Goal: Information Seeking & Learning: Learn about a topic

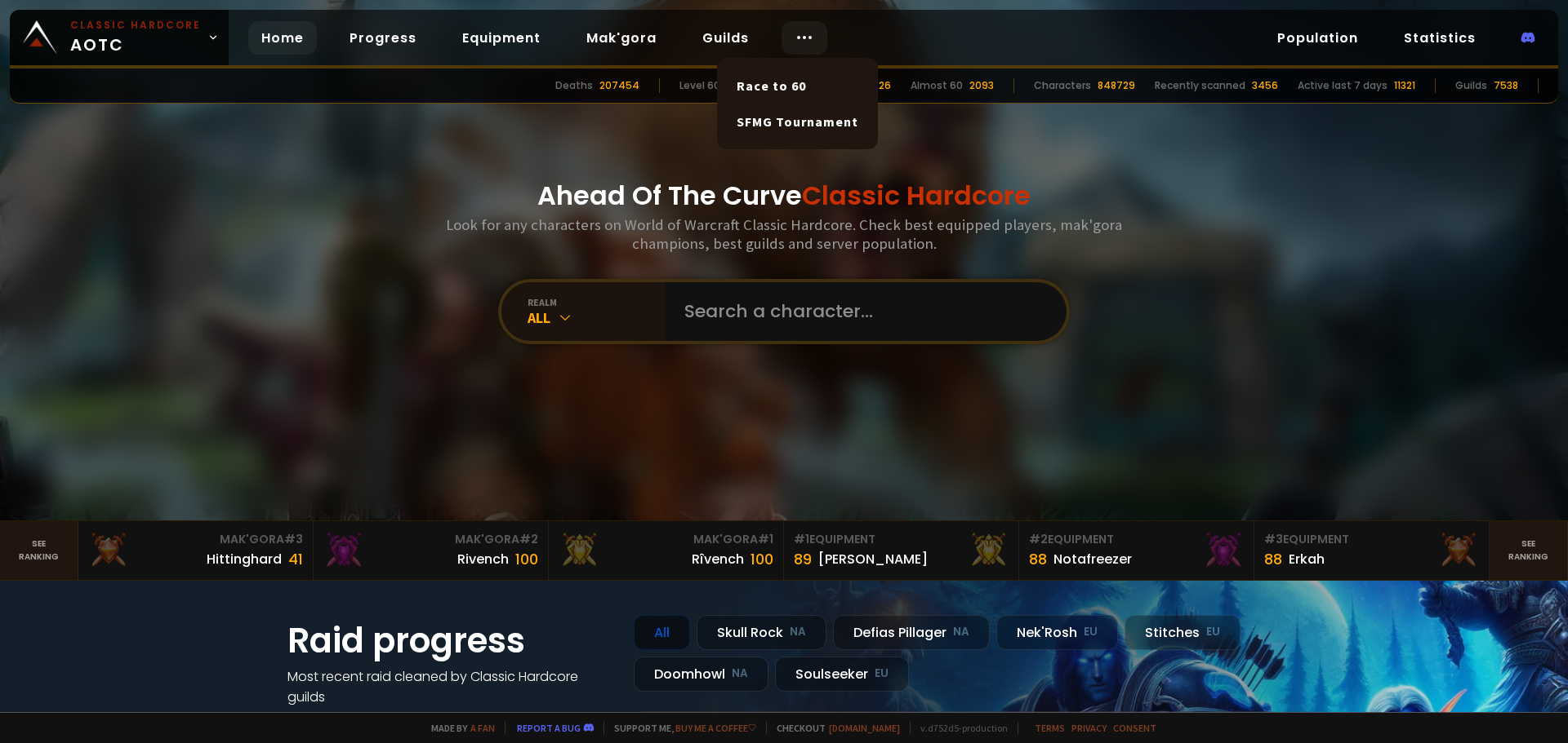
click at [798, 36] on icon at bounding box center [804, 37] width 20 height 20
click at [781, 82] on link "Race to 60" at bounding box center [797, 86] width 141 height 36
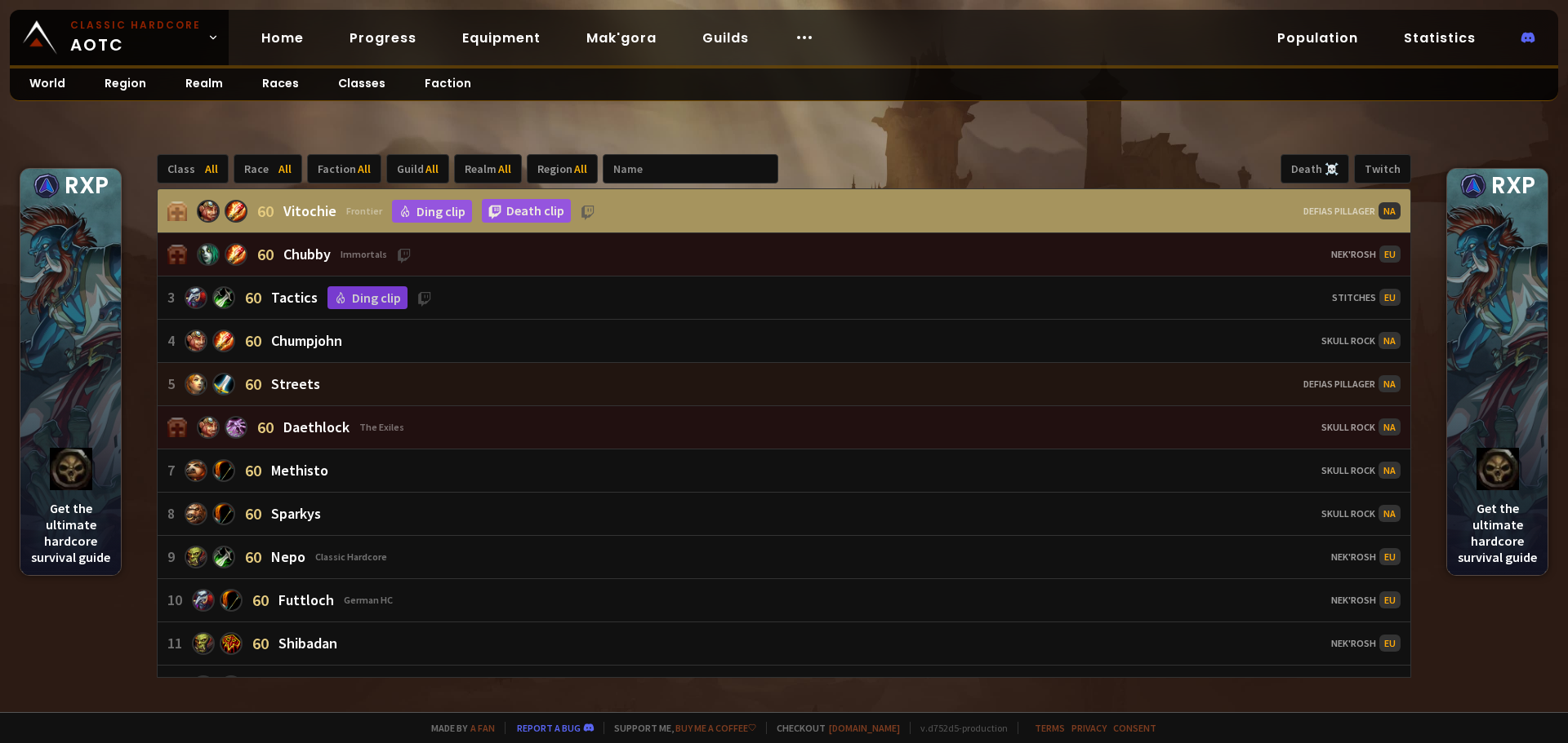
click at [293, 391] on div "Streets" at bounding box center [296, 384] width 49 height 19
click at [315, 382] on div "Streets" at bounding box center [296, 384] width 49 height 19
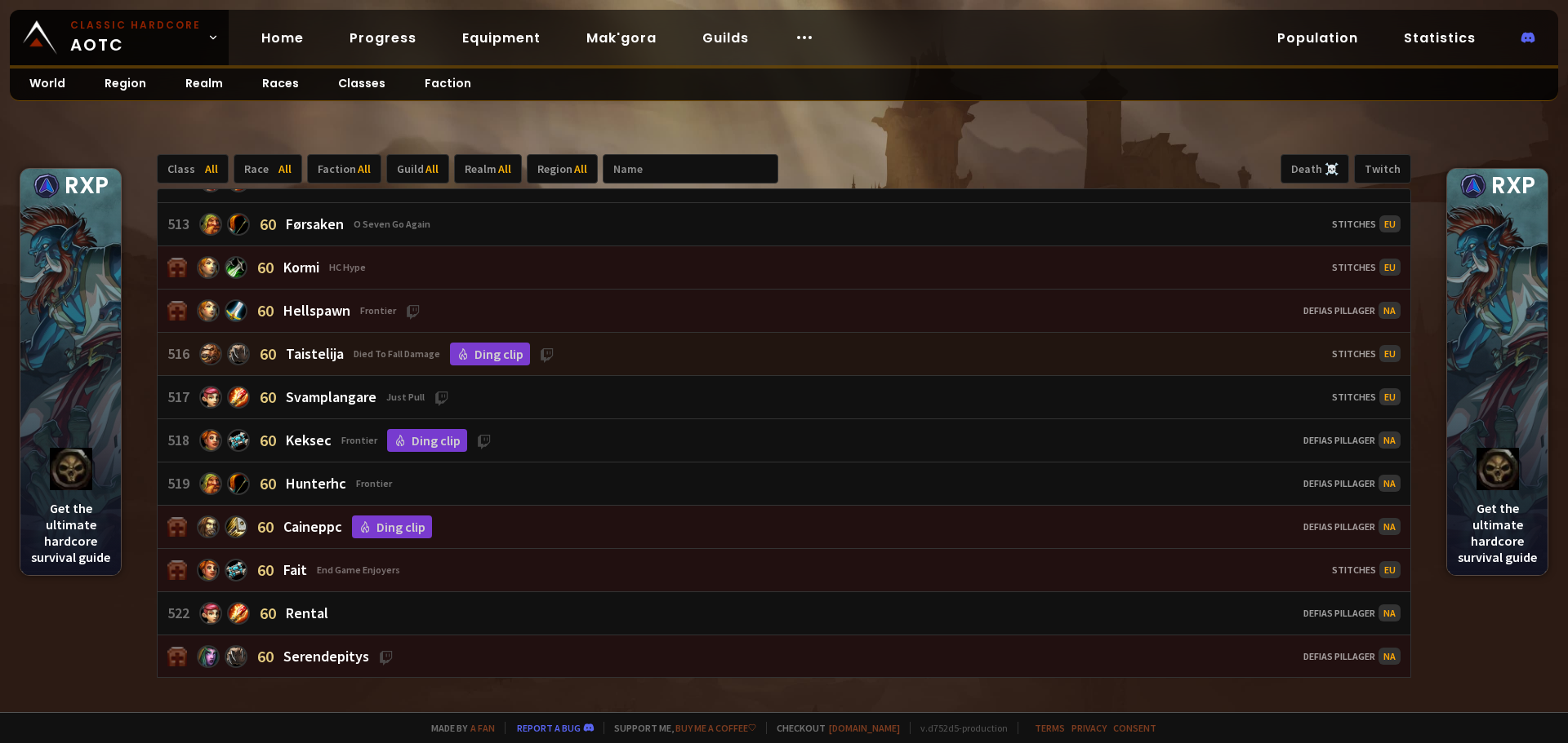
scroll to position [22363, 0]
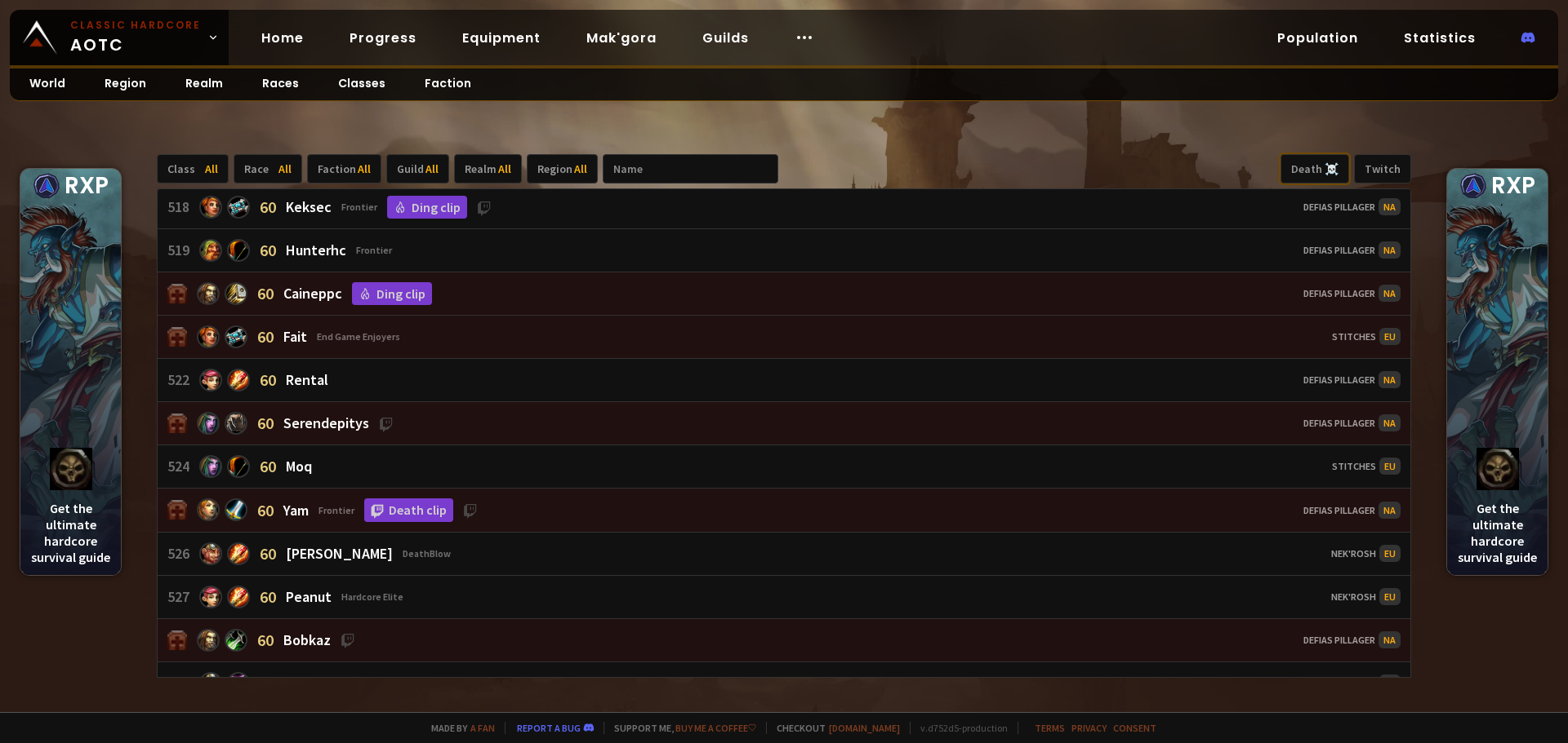
click at [1331, 172] on div "Death ☠️" at bounding box center [1315, 169] width 69 height 29
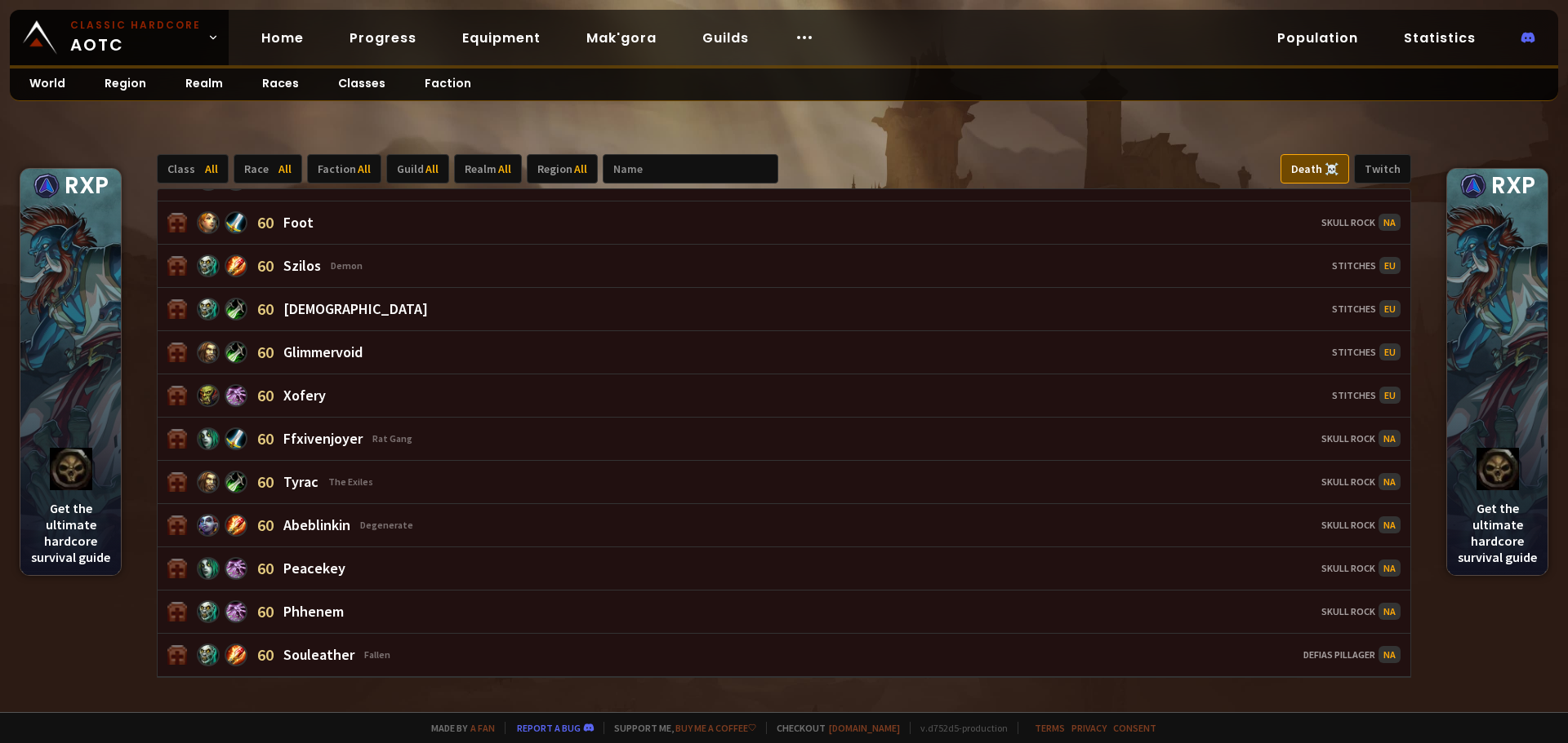
scroll to position [2100, 0]
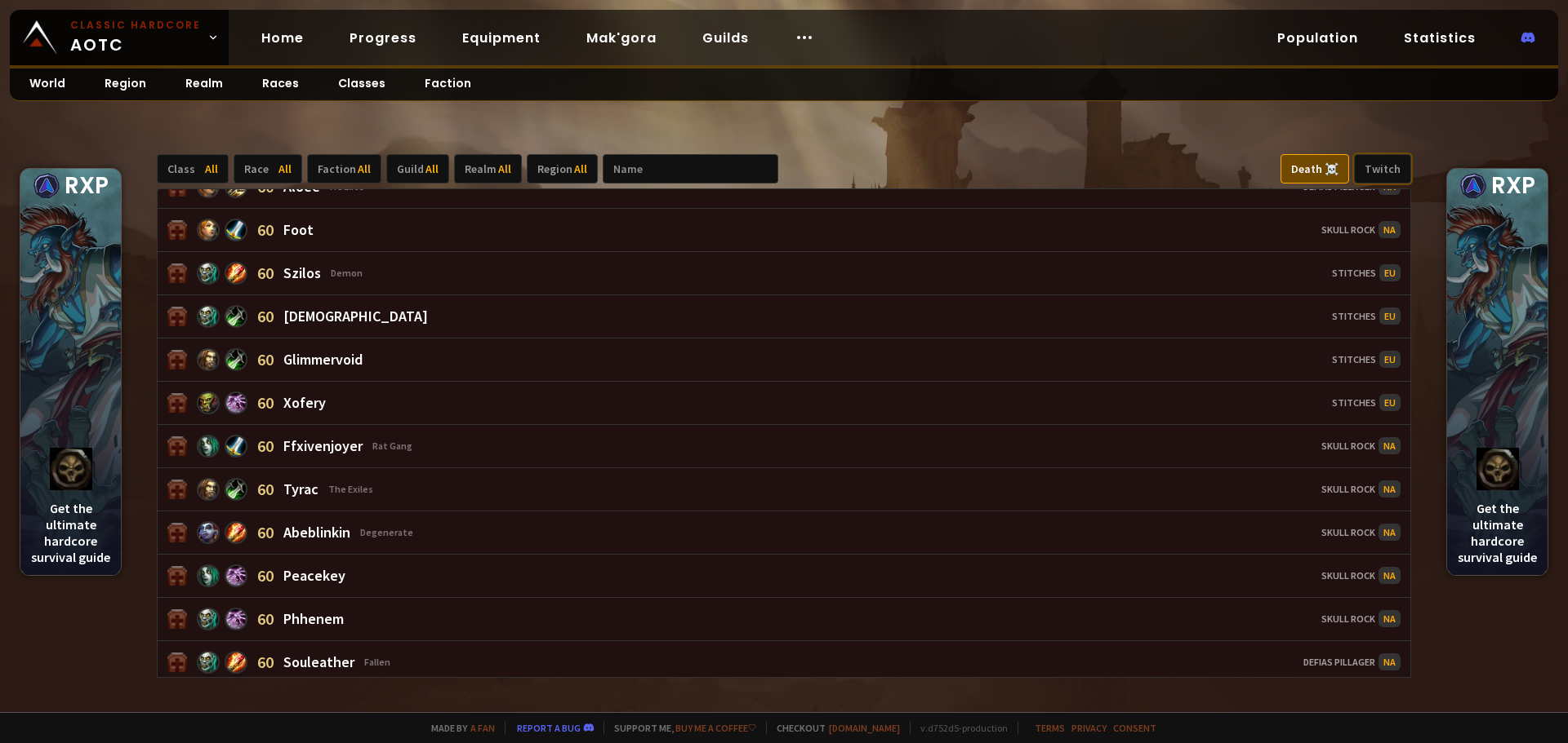
click at [1386, 174] on div "Twitch" at bounding box center [1382, 169] width 57 height 29
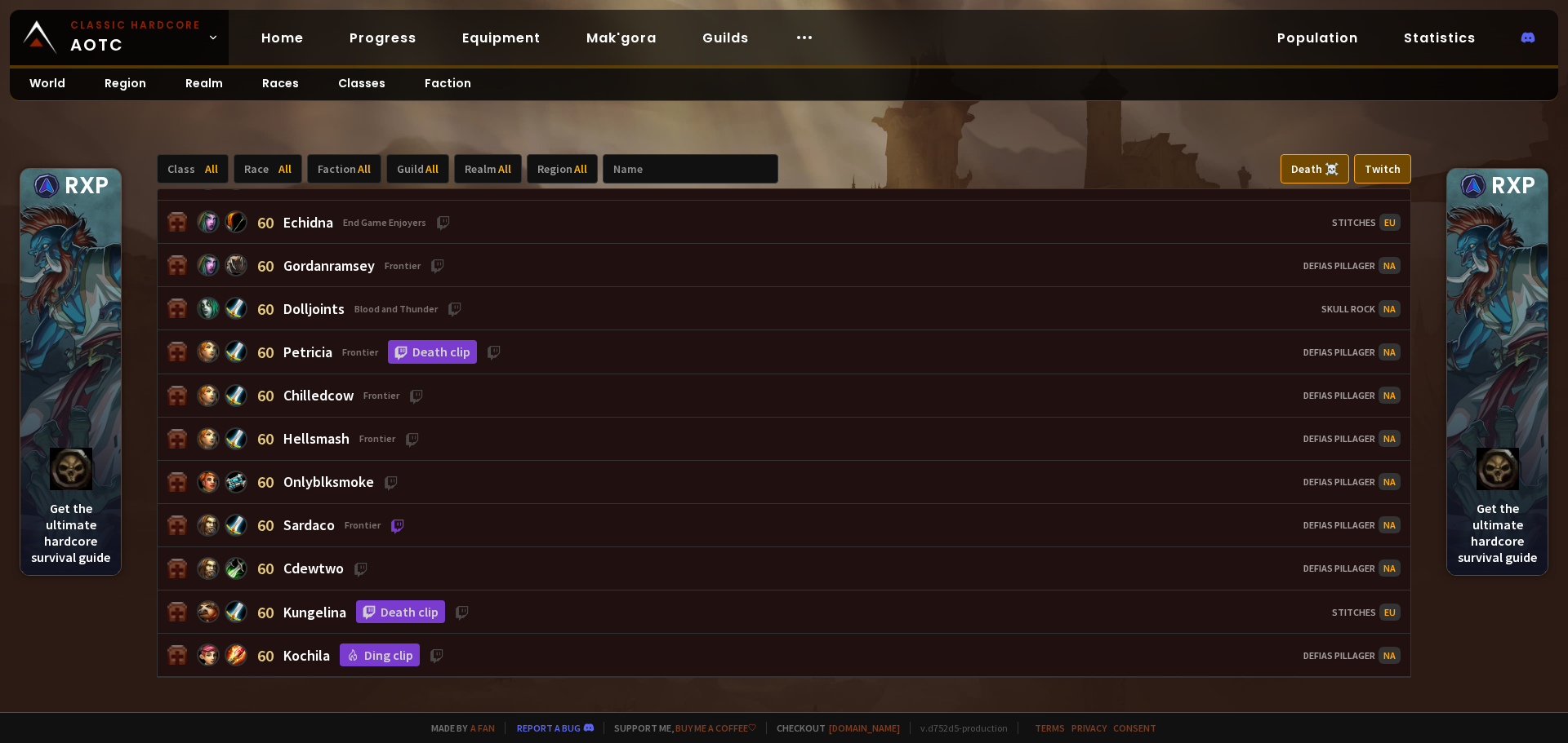
scroll to position [380, 0]
click at [1329, 170] on div "Death ☠️" at bounding box center [1315, 169] width 69 height 29
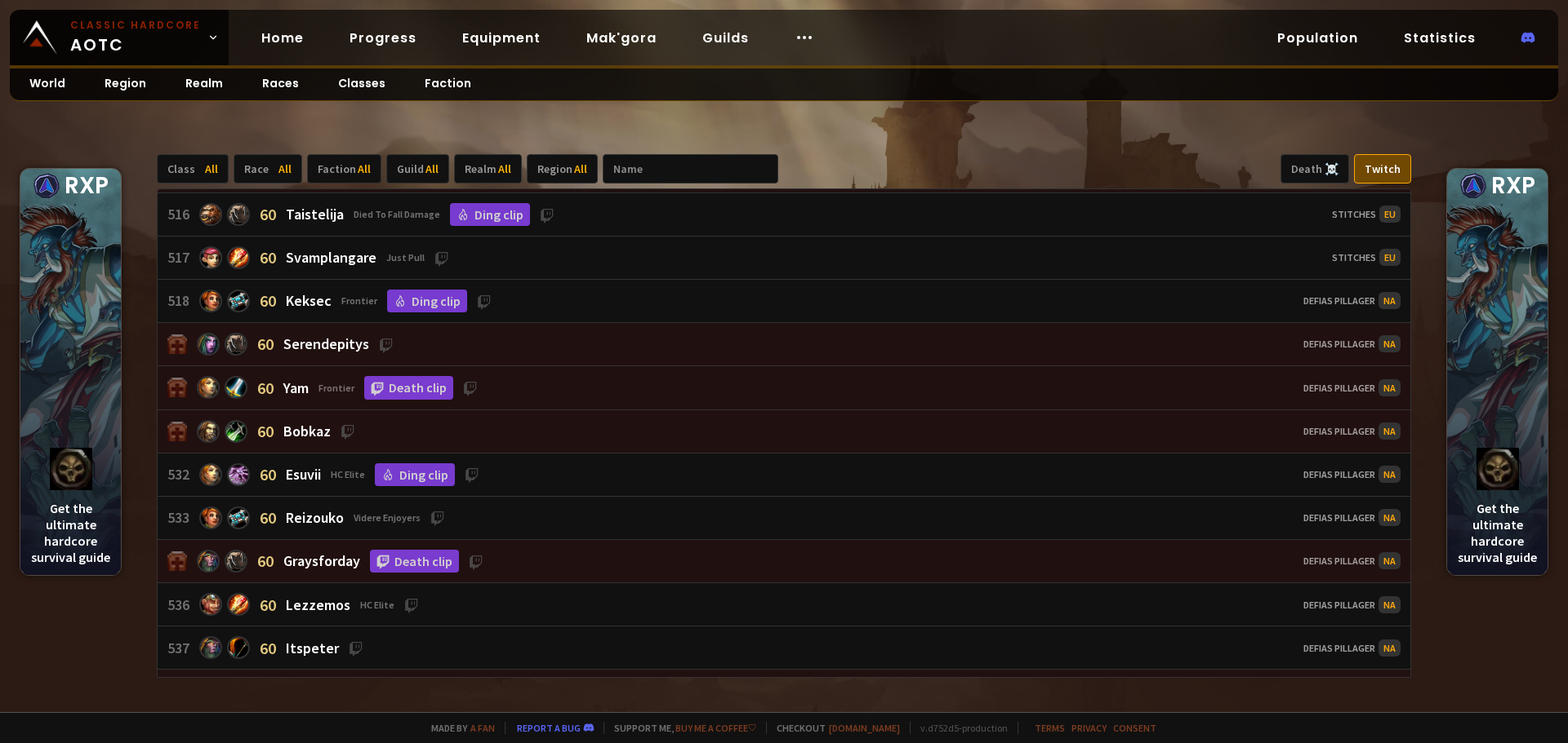
scroll to position [0, 0]
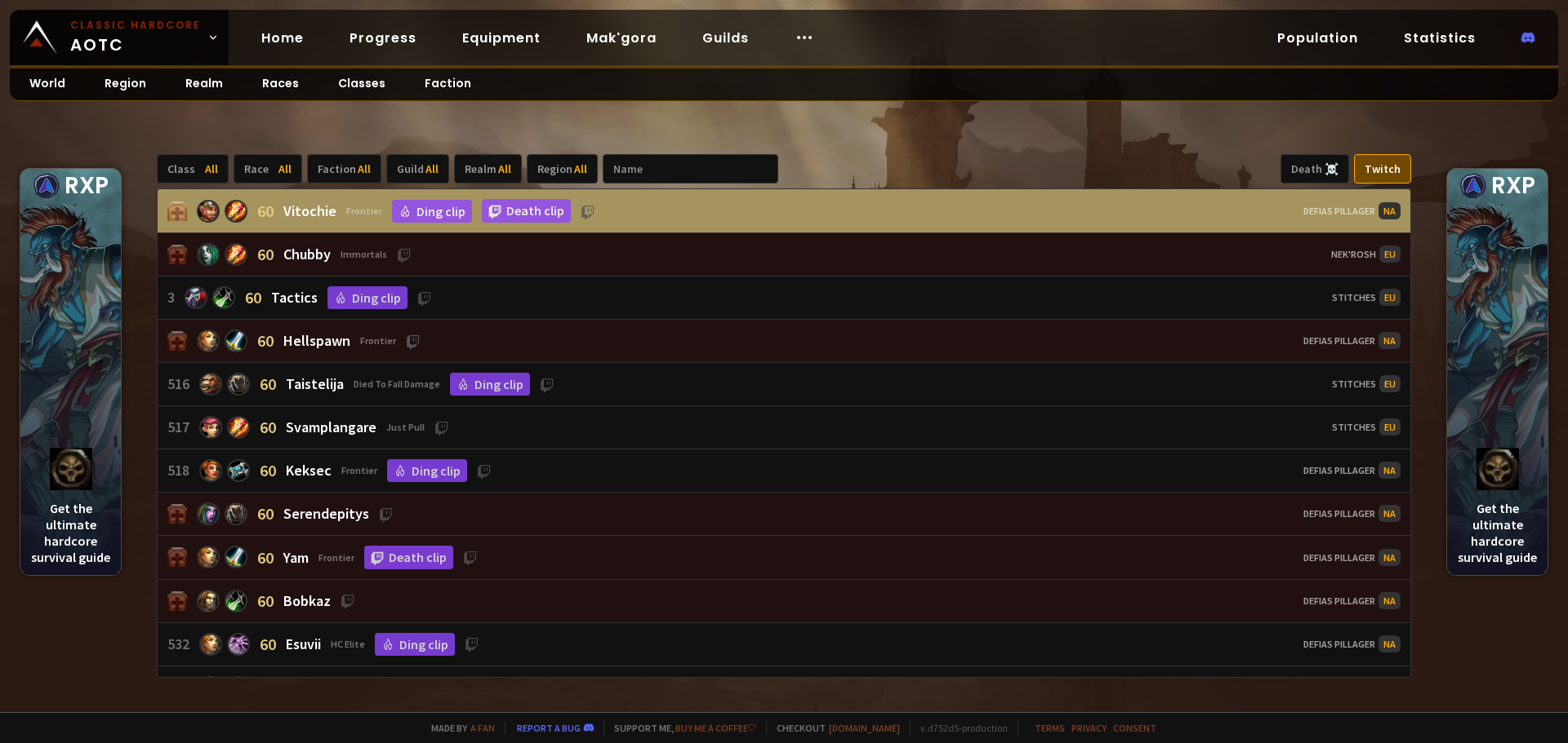
click at [413, 342] on icon at bounding box center [414, 343] width 15 height 15
click at [384, 514] on icon at bounding box center [386, 516] width 15 height 15
click at [420, 558] on link "Death clip" at bounding box center [408, 557] width 89 height 24
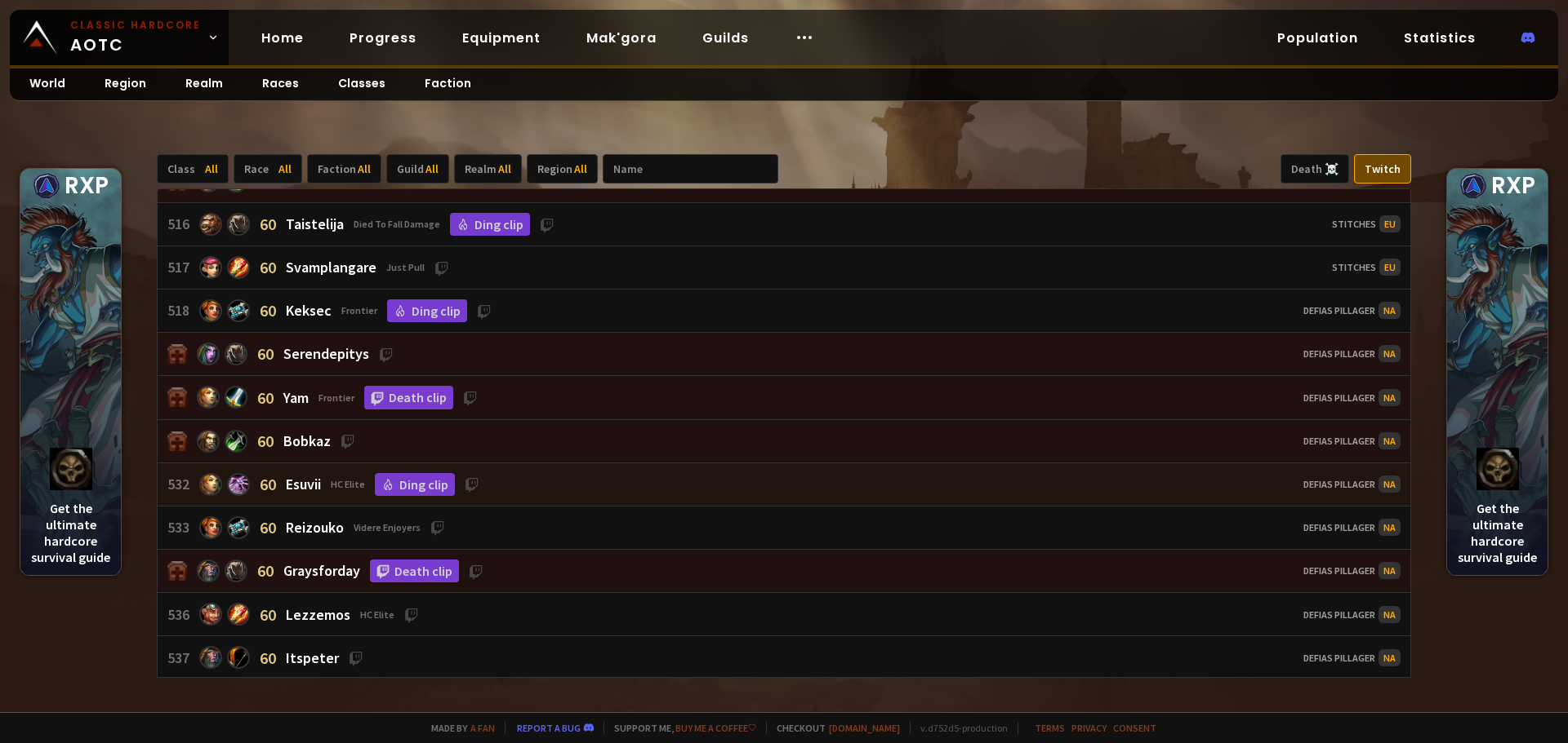
scroll to position [163, 0]
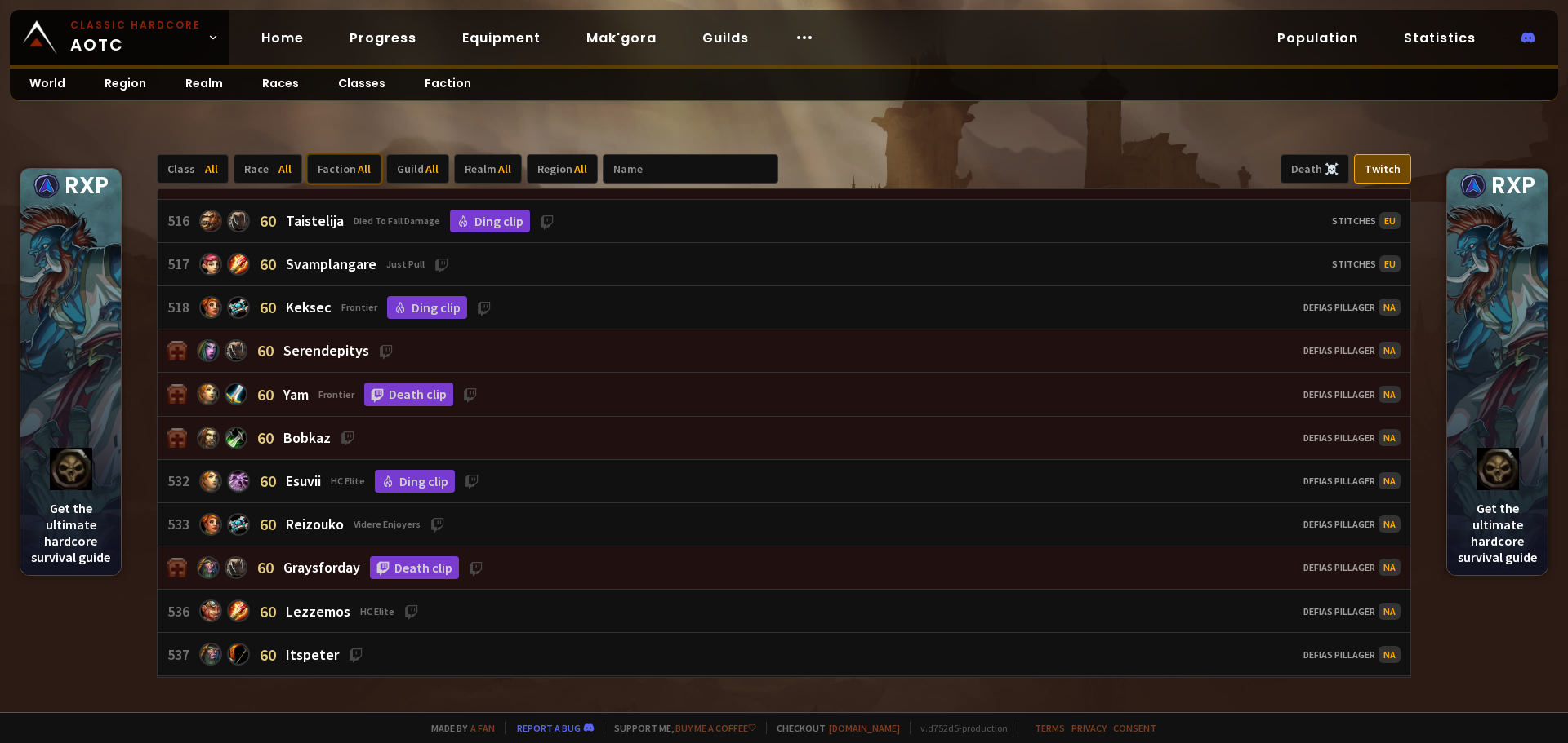
click at [327, 168] on div "Faction All" at bounding box center [344, 169] width 74 height 29
click at [342, 210] on div "Alliance" at bounding box center [351, 207] width 84 height 26
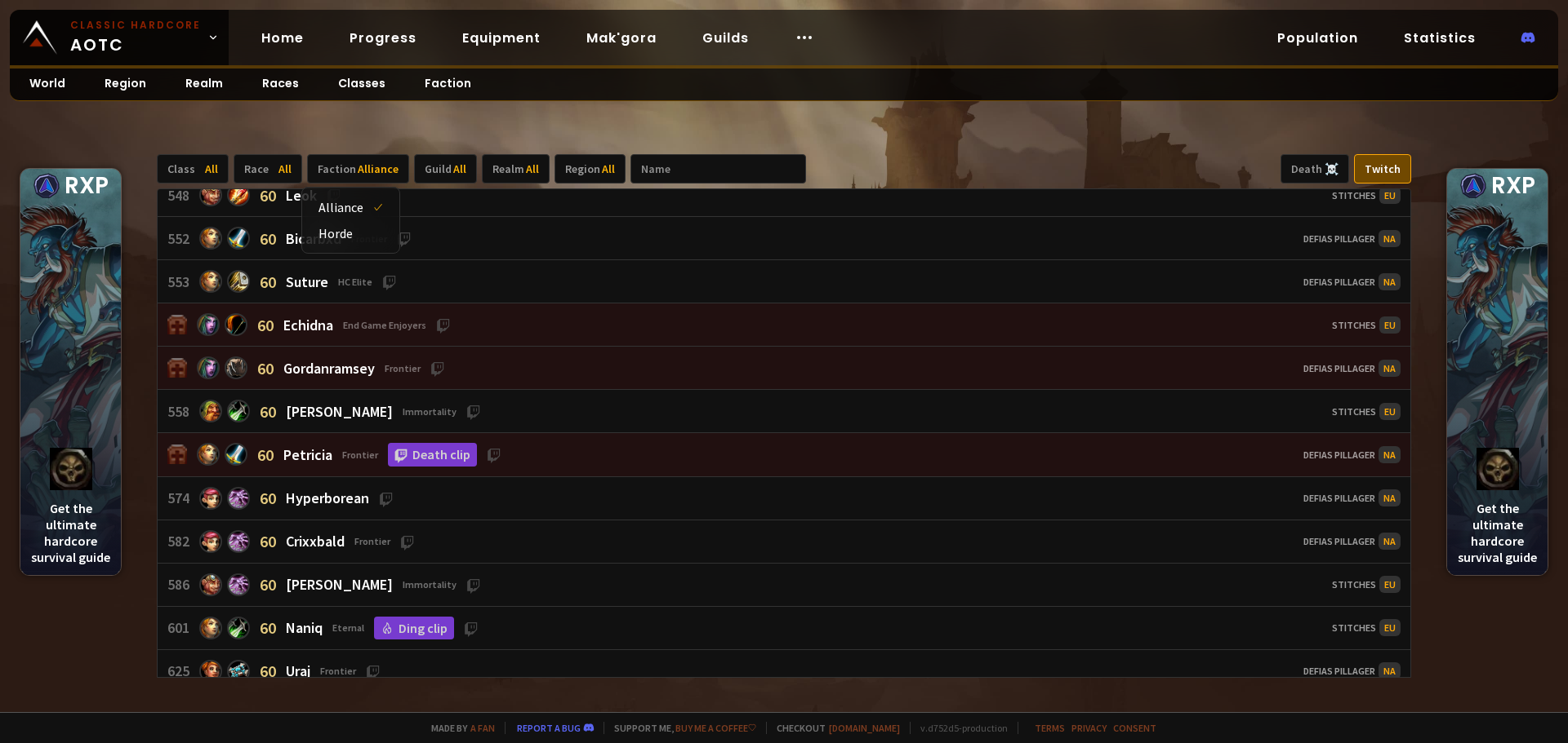
scroll to position [653, 0]
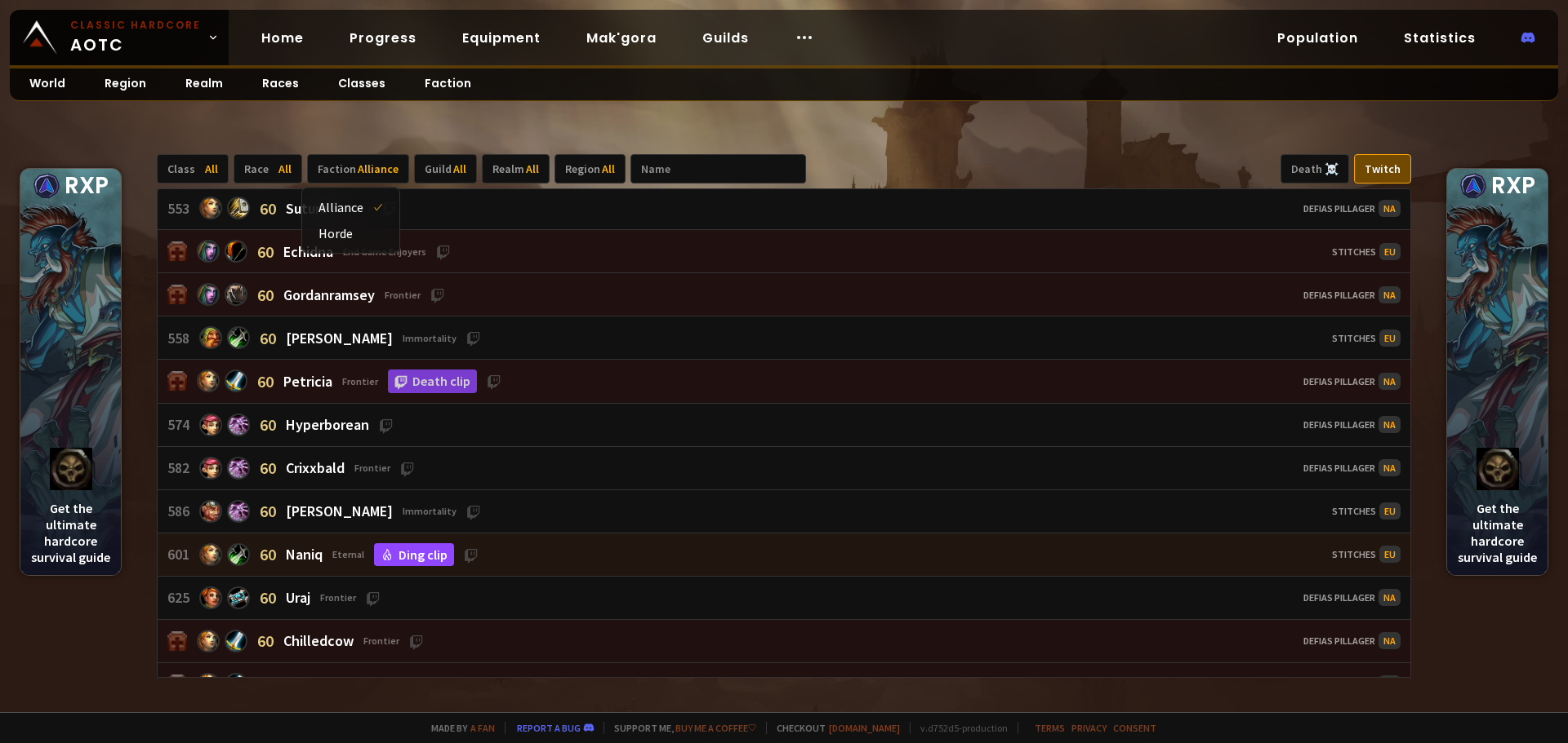
click at [435, 551] on link "Ding clip" at bounding box center [414, 555] width 80 height 23
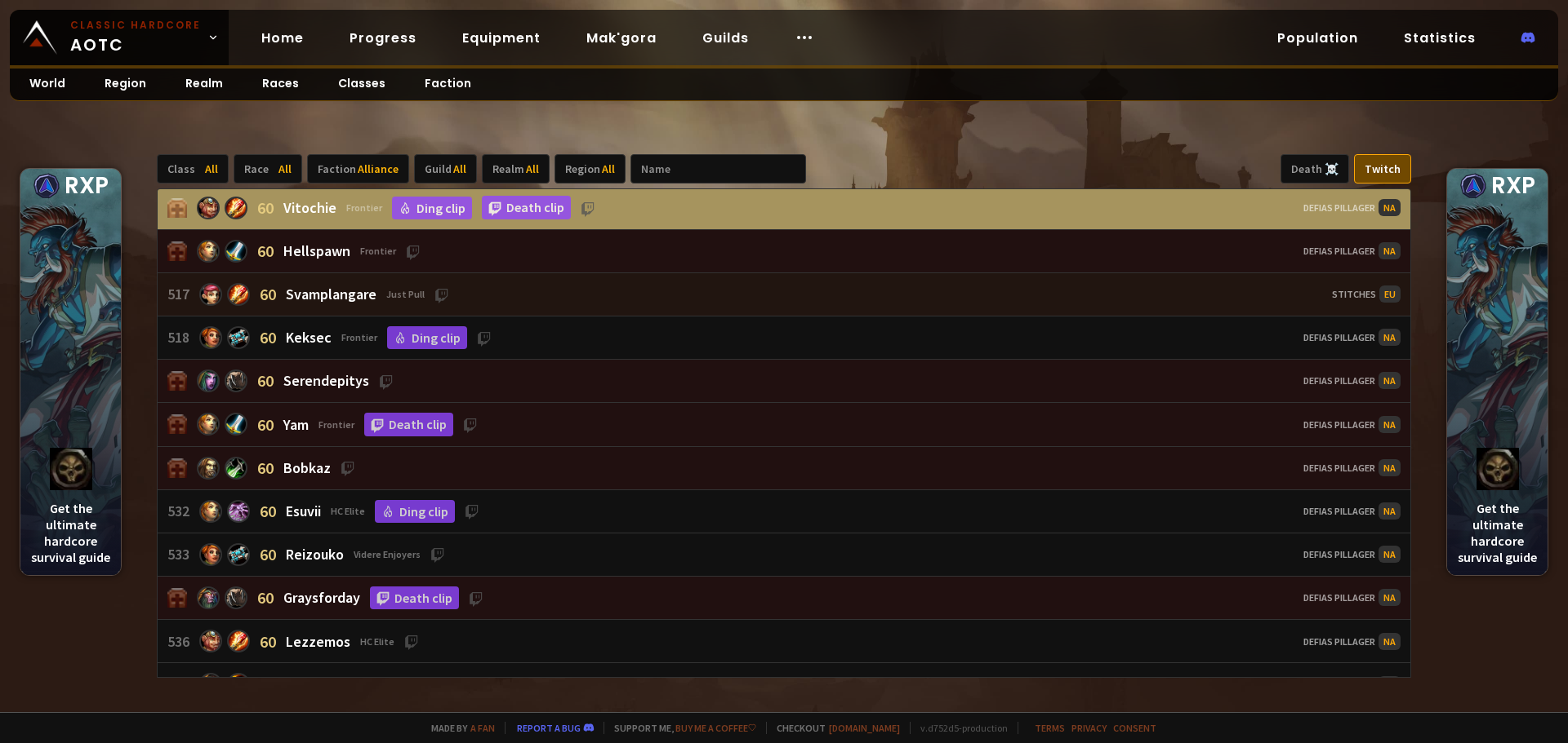
scroll to position [0, 0]
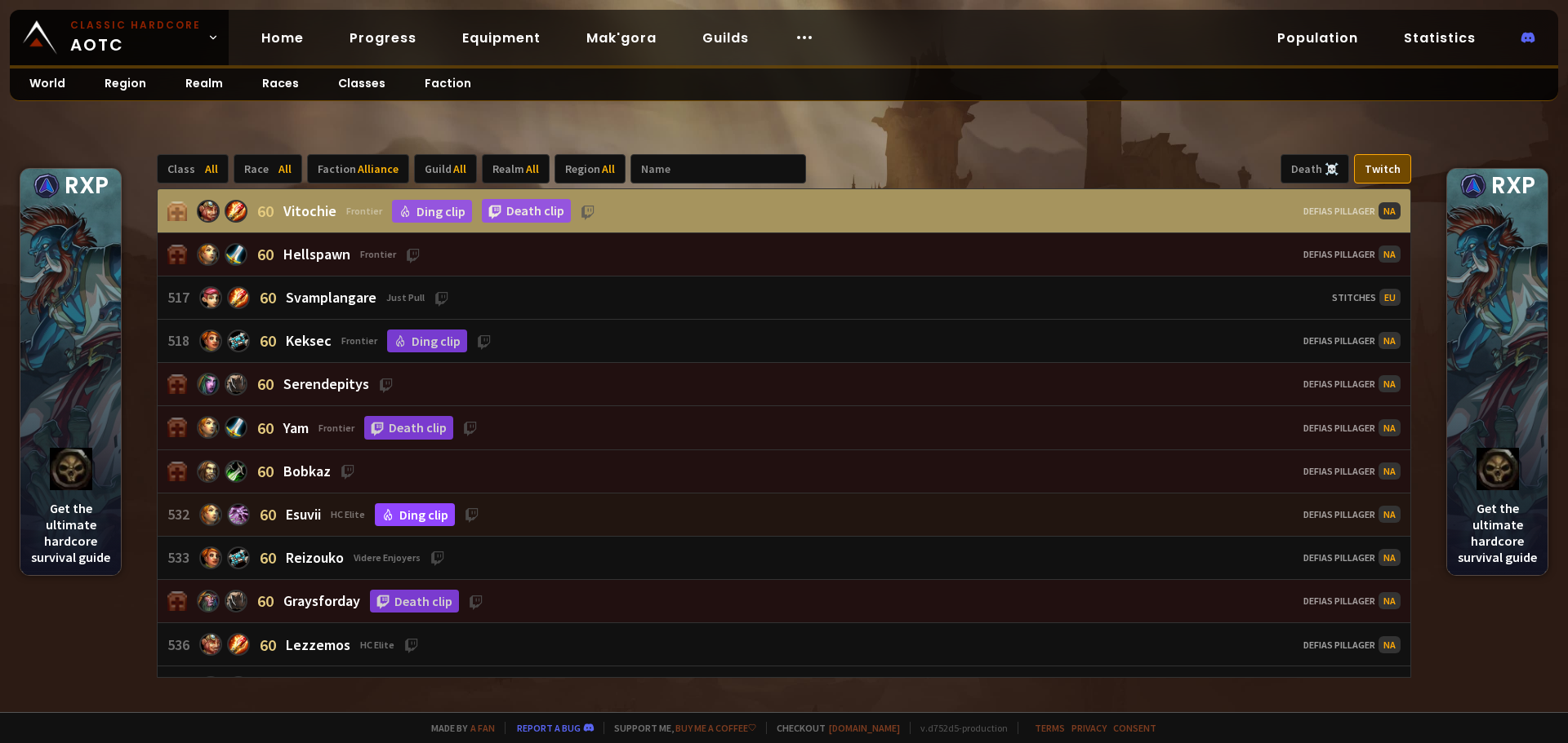
click at [449, 513] on link "Ding clip" at bounding box center [415, 515] width 80 height 23
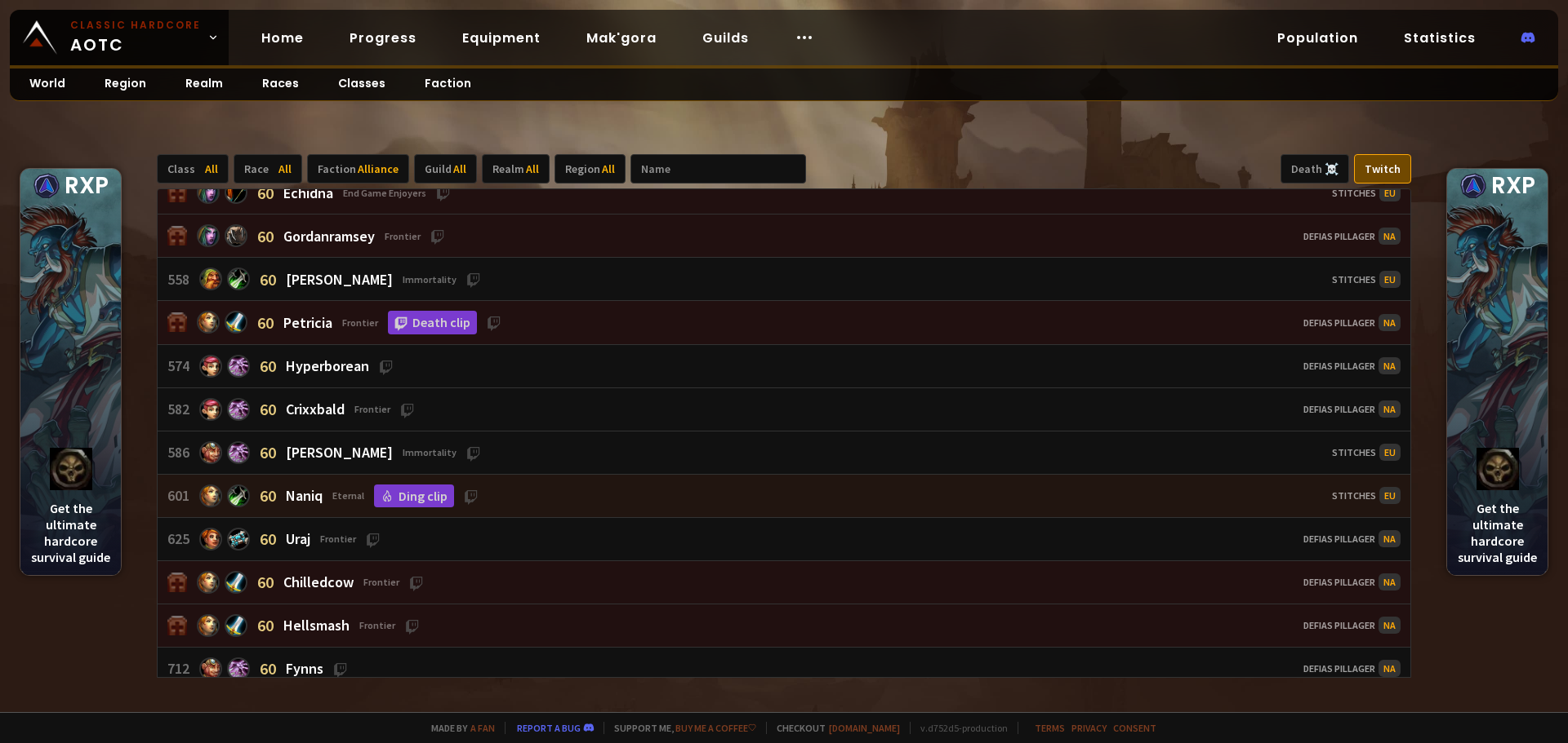
scroll to position [816, 0]
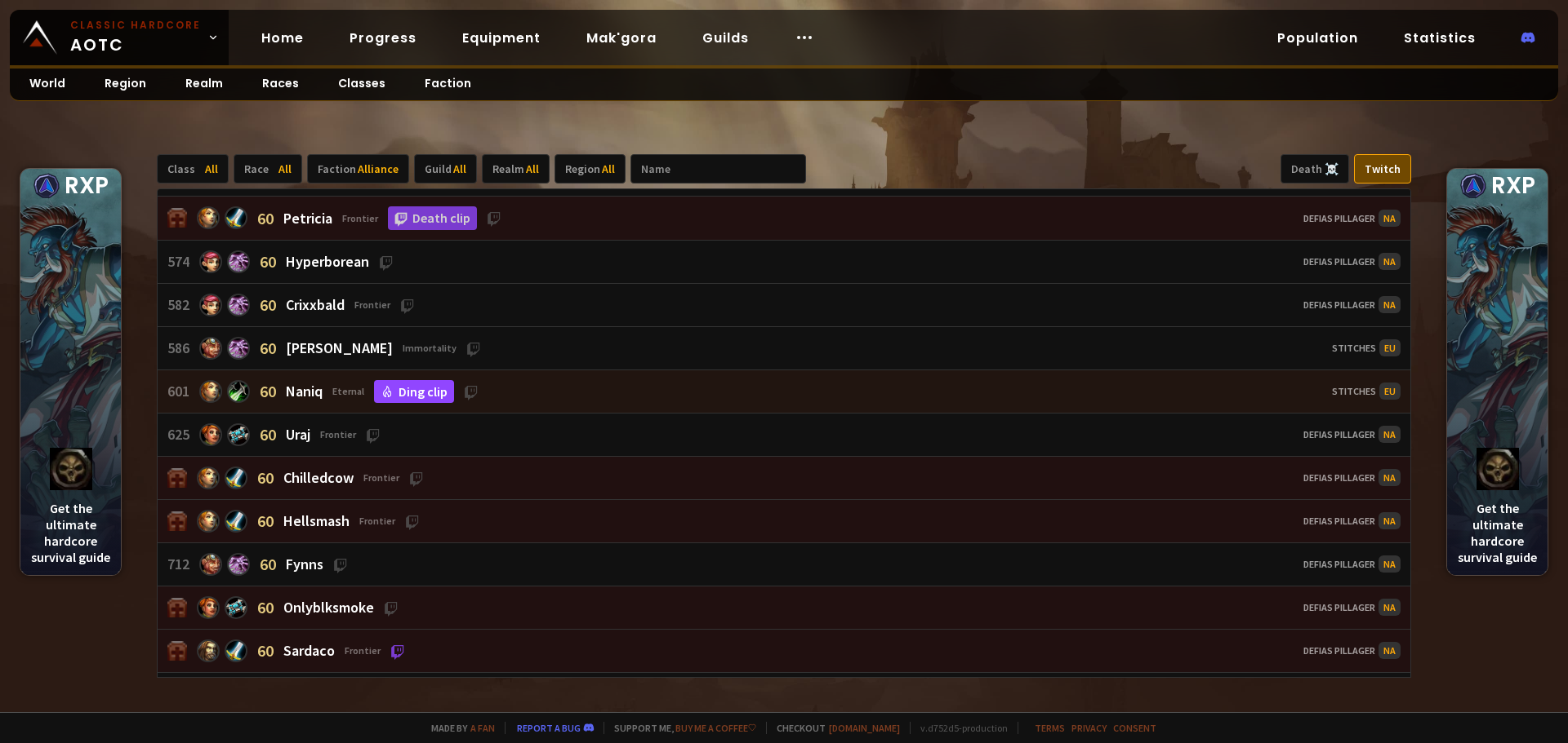
click at [427, 396] on link "Ding clip" at bounding box center [414, 392] width 80 height 23
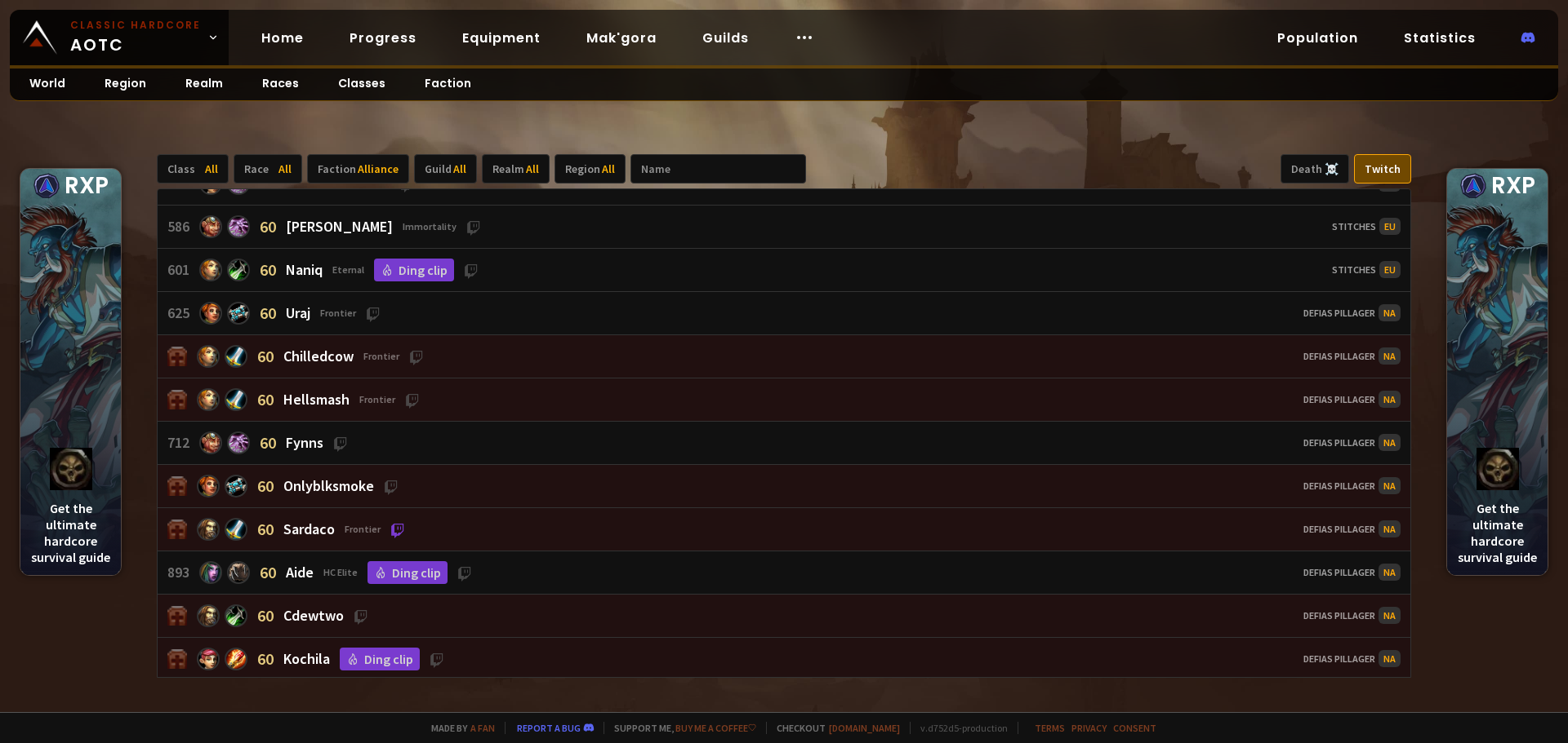
scroll to position [984, 0]
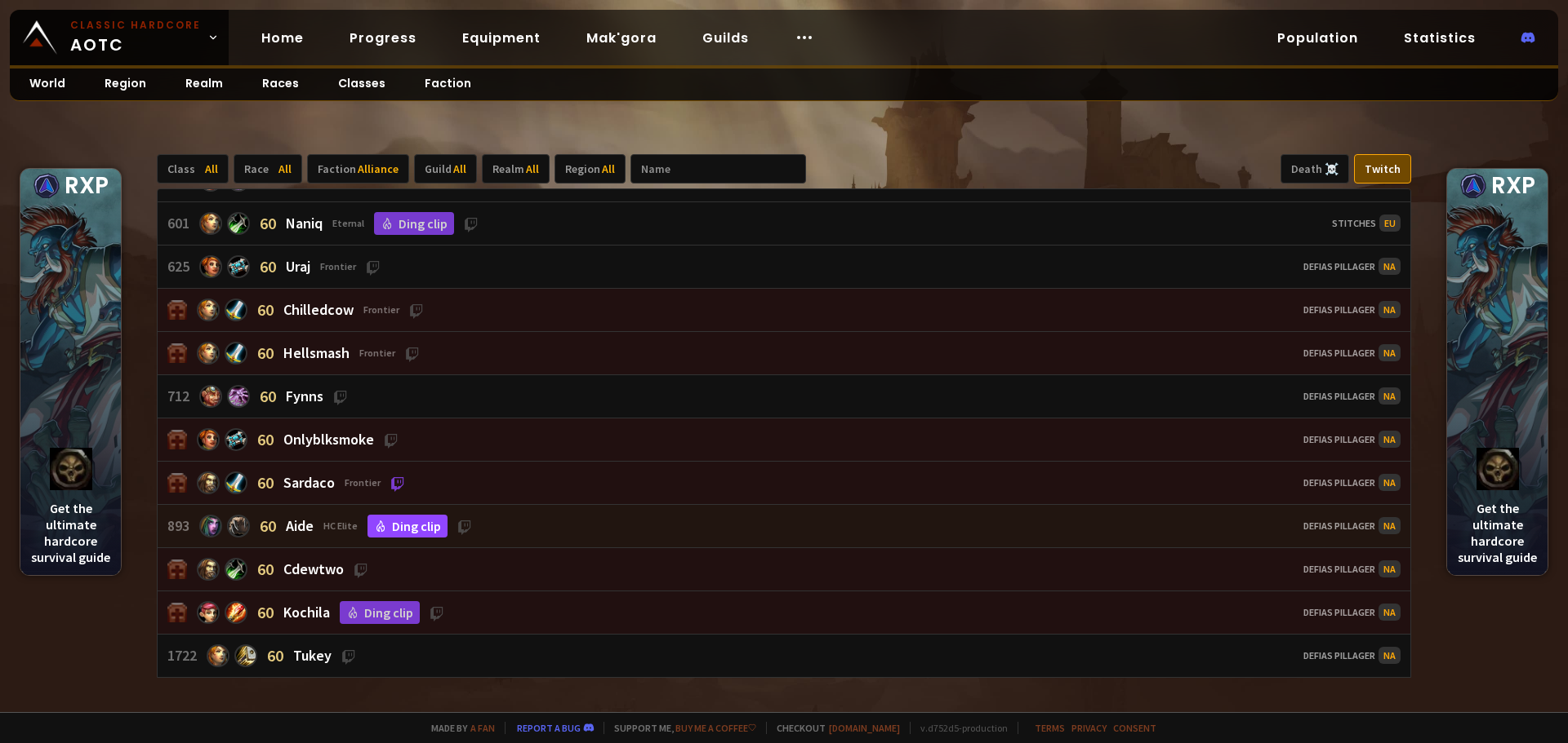
click at [420, 526] on link "Ding clip" at bounding box center [407, 526] width 80 height 23
